Goal: Submit feedback/report problem

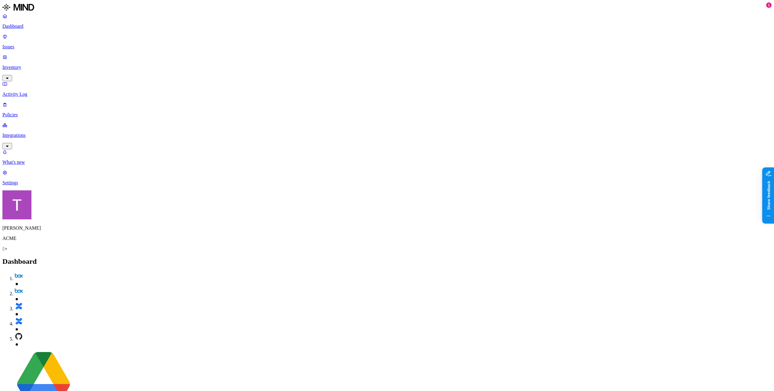
click at [23, 133] on p "Integrations" at bounding box center [386, 135] width 769 height 5
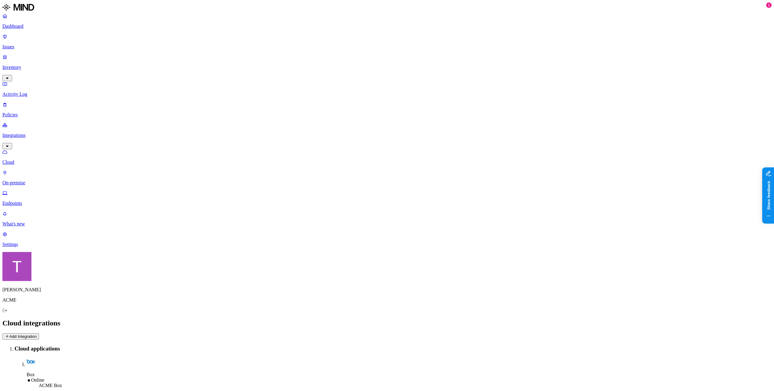
click at [24, 133] on p "Integrations" at bounding box center [386, 135] width 769 height 5
click at [24, 29] on p "Dashboard" at bounding box center [386, 26] width 769 height 5
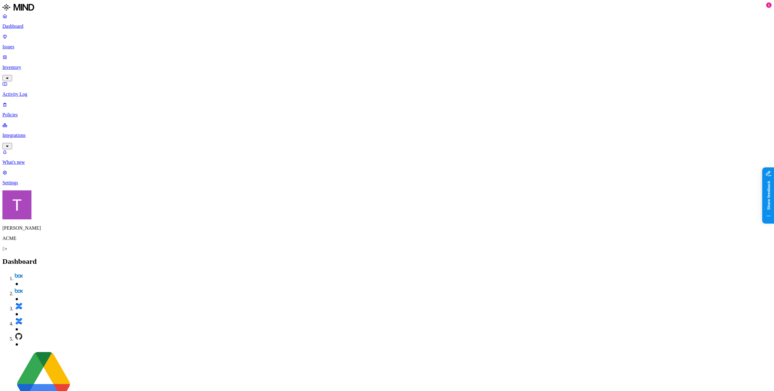
click at [24, 29] on p "Dashboard" at bounding box center [386, 26] width 769 height 5
click at [30, 133] on p "Integrations" at bounding box center [386, 135] width 769 height 5
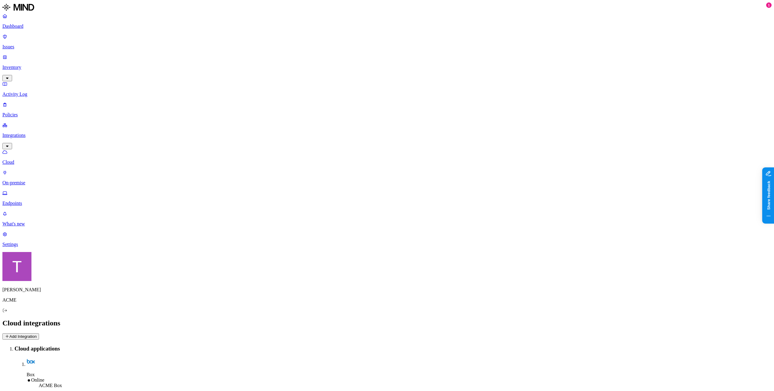
click at [29, 133] on p "Integrations" at bounding box center [386, 135] width 769 height 5
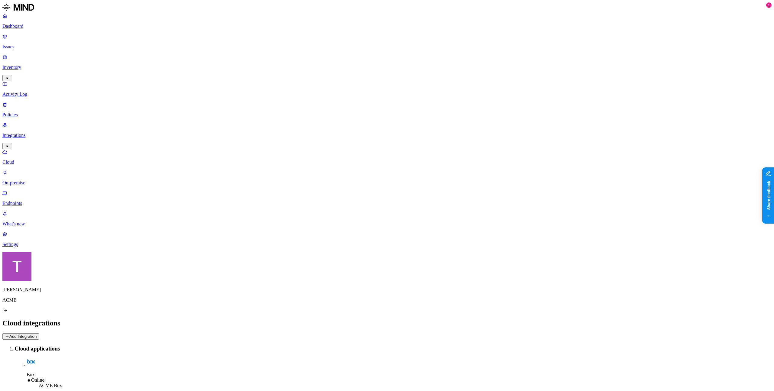
click at [29, 133] on p "Integrations" at bounding box center [386, 135] width 769 height 5
click at [28, 133] on p "Integrations" at bounding box center [386, 135] width 769 height 5
click at [26, 65] on p "Inventory" at bounding box center [386, 67] width 769 height 5
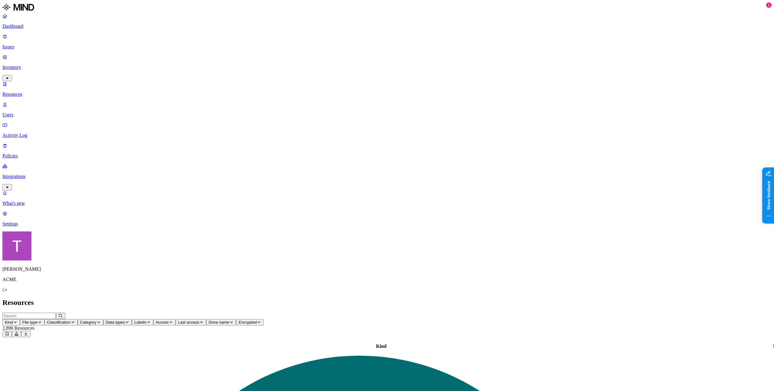
click at [27, 65] on p "Inventory" at bounding box center [386, 67] width 769 height 5
click at [25, 65] on p "Inventory" at bounding box center [386, 67] width 769 height 5
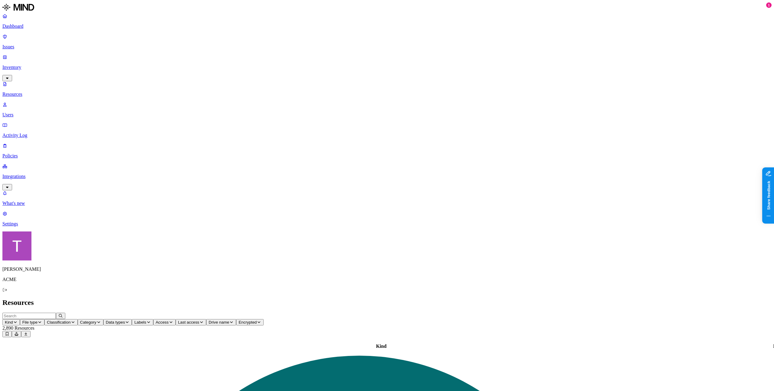
click at [28, 174] on p "Integrations" at bounding box center [386, 176] width 769 height 5
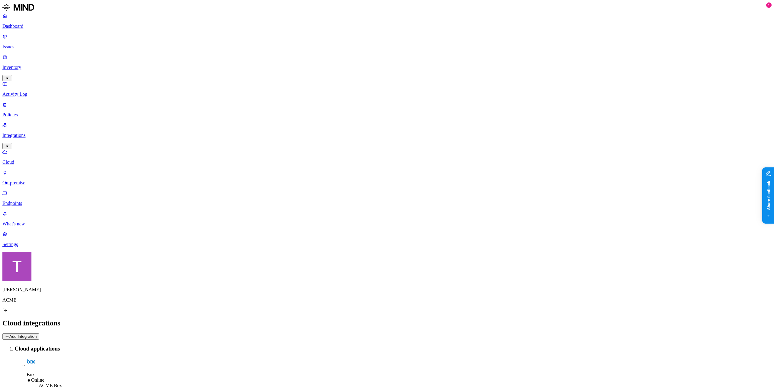
click at [24, 133] on p "Integrations" at bounding box center [386, 135] width 769 height 5
click at [33, 133] on p "Integrations" at bounding box center [386, 135] width 769 height 5
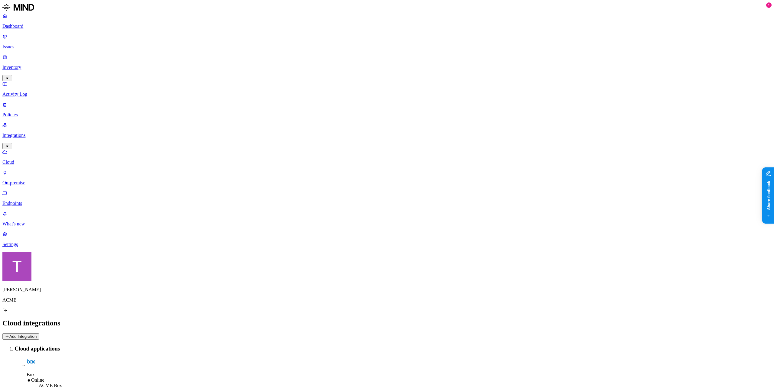
click at [33, 133] on p "Integrations" at bounding box center [386, 135] width 769 height 5
click at [28, 65] on p "Inventory" at bounding box center [386, 67] width 769 height 5
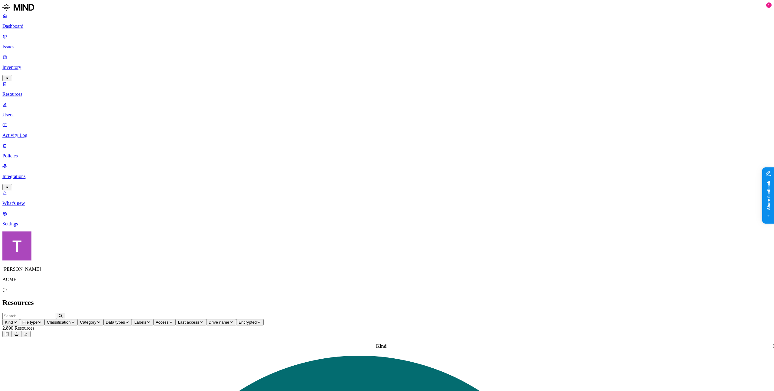
click at [29, 65] on p "Inventory" at bounding box center [386, 67] width 769 height 5
drag, startPoint x: 797, startPoint y: 233, endPoint x: 1533, endPoint y: 412, distance: 757.3
click at [774, 233] on button "Share feedback" at bounding box center [789, 230] width 56 height 13
click at [702, 17] on div "Issue created" at bounding box center [723, 17] width 55 height 6
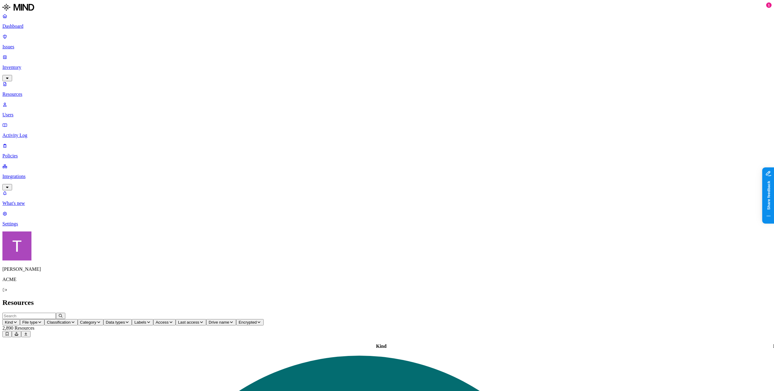
click at [34, 227] on p "Settings" at bounding box center [386, 223] width 769 height 5
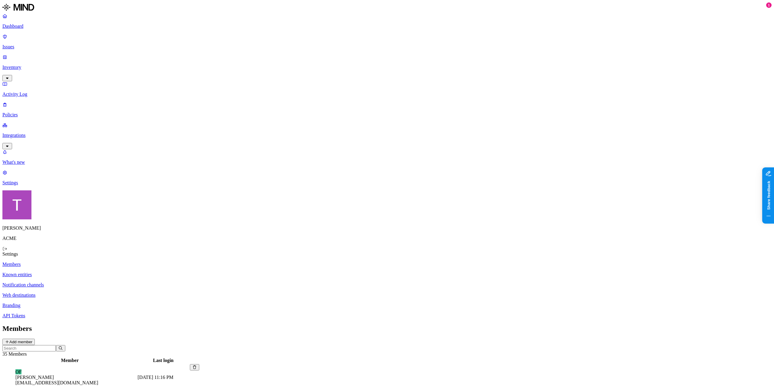
click at [34, 186] on p "Settings" at bounding box center [386, 182] width 769 height 5
